Goal: Information Seeking & Learning: Learn about a topic

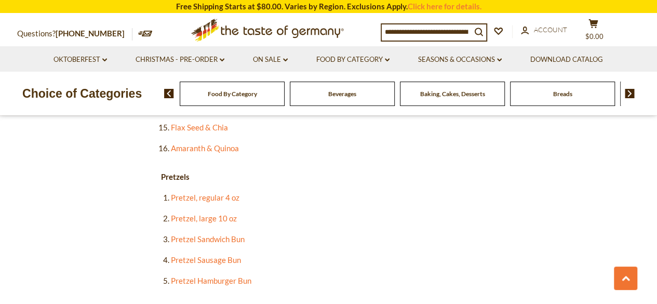
scroll to position [1558, 0]
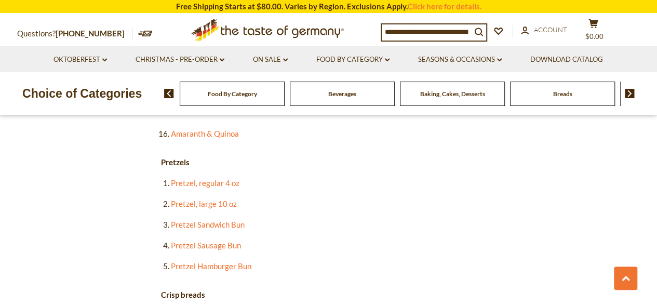
drag, startPoint x: 186, startPoint y: 154, endPoint x: 456, endPoint y: 196, distance: 272.9
click at [456, 218] on li "Pretzel Sandwich Bun" at bounding box center [333, 224] width 325 height 13
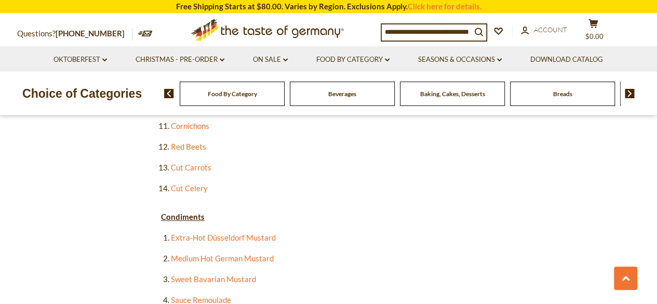
scroll to position [2078, 0]
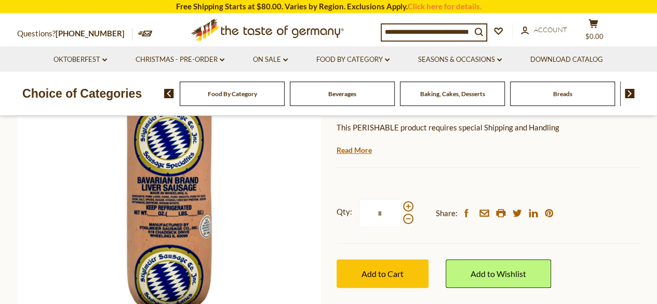
scroll to position [156, 0]
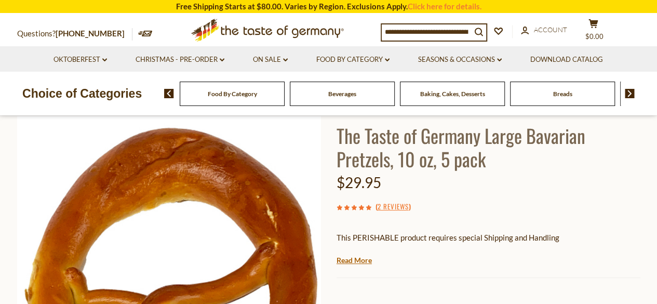
scroll to position [52, 0]
